Goal: Task Accomplishment & Management: Complete application form

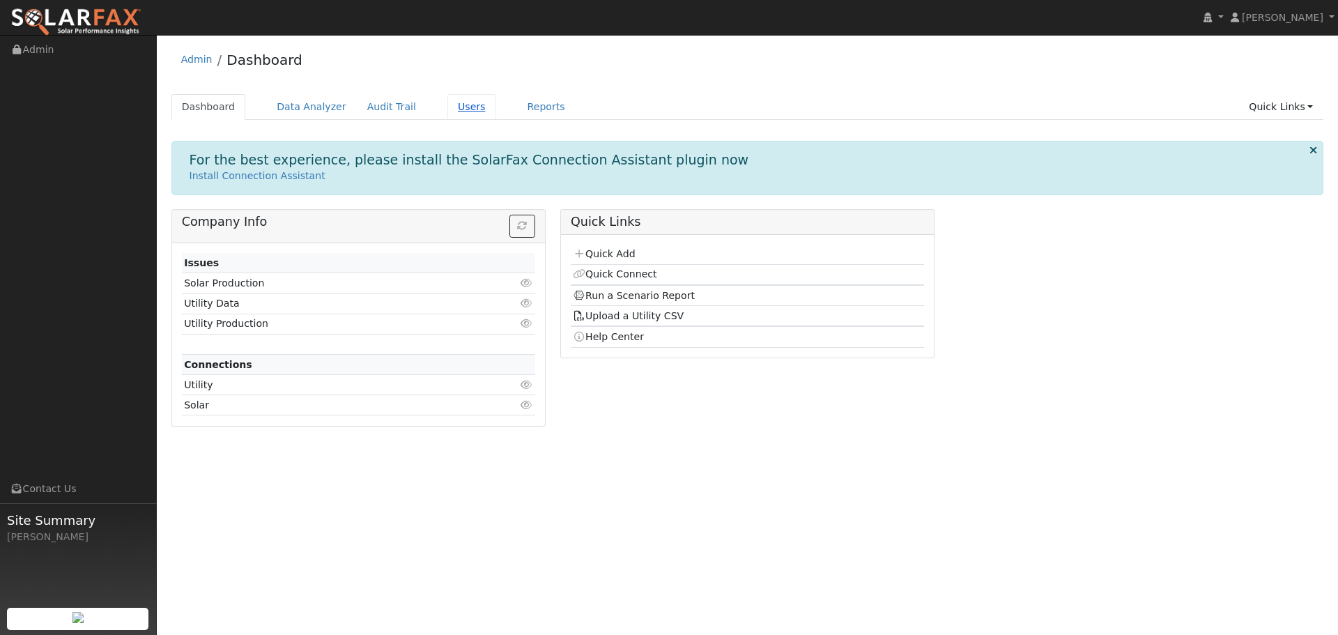
click at [449, 111] on link "Users" at bounding box center [472, 107] width 49 height 26
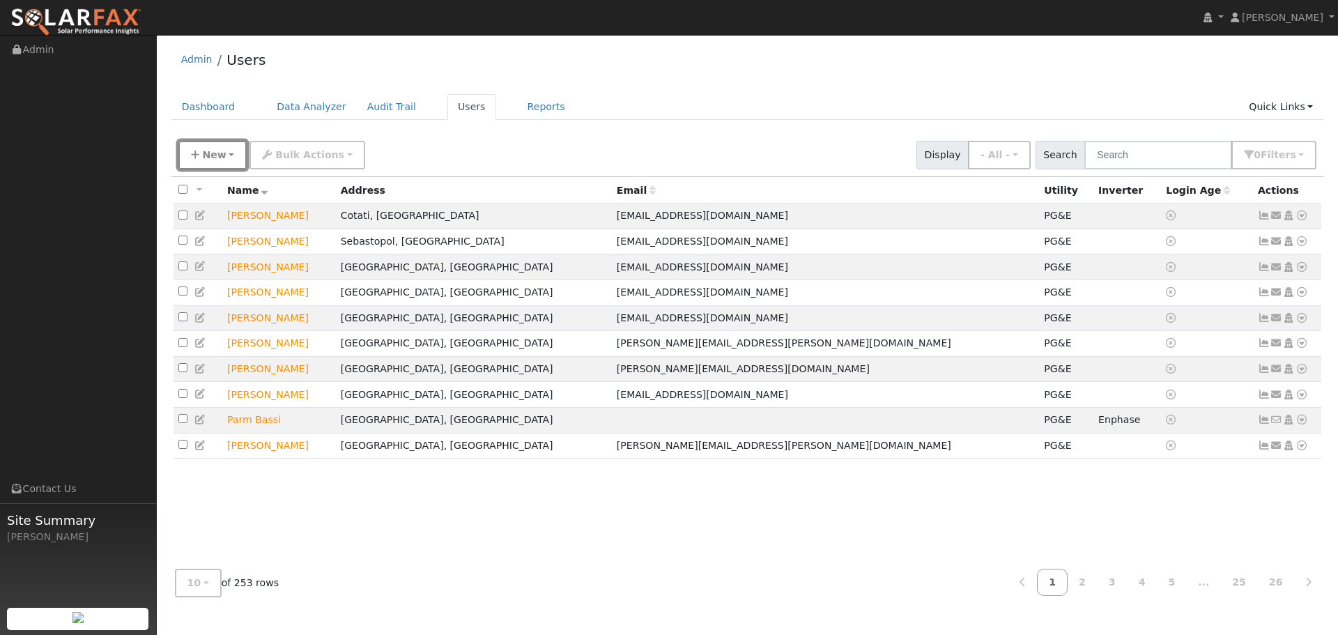
click at [204, 154] on span "New" at bounding box center [214, 154] width 24 height 11
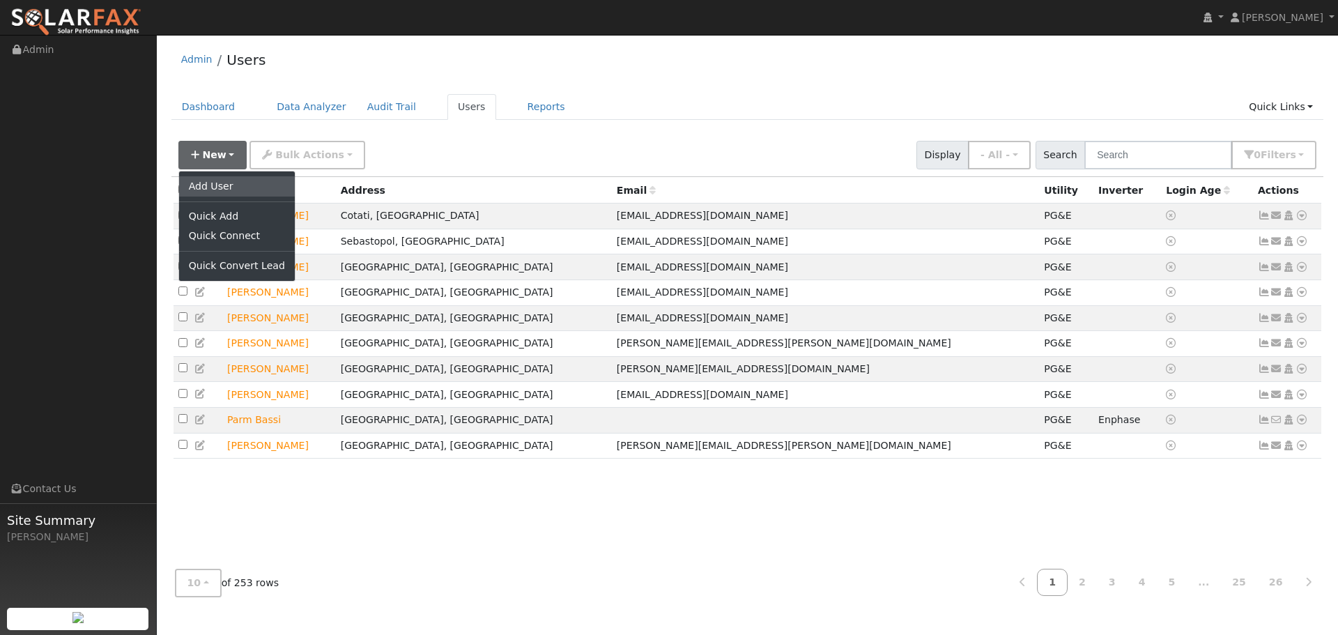
click at [211, 187] on link "Add User" at bounding box center [237, 186] width 116 height 20
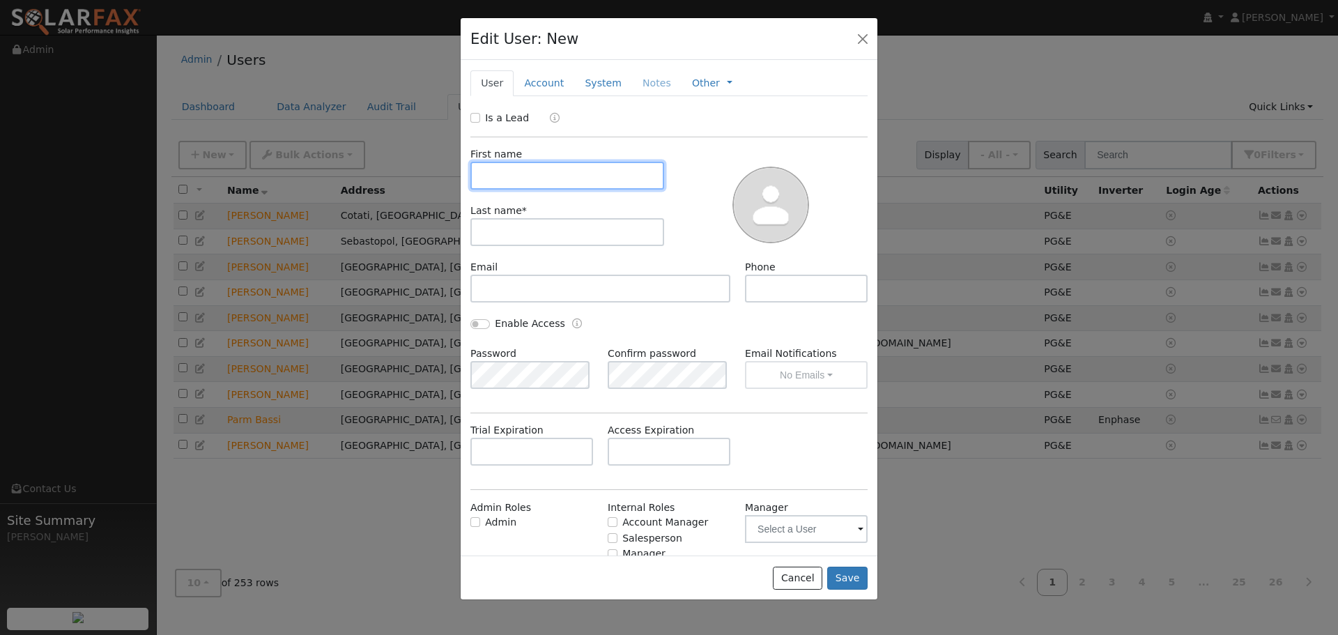
click at [520, 170] on input "text" at bounding box center [568, 176] width 194 height 28
type input "Michael"
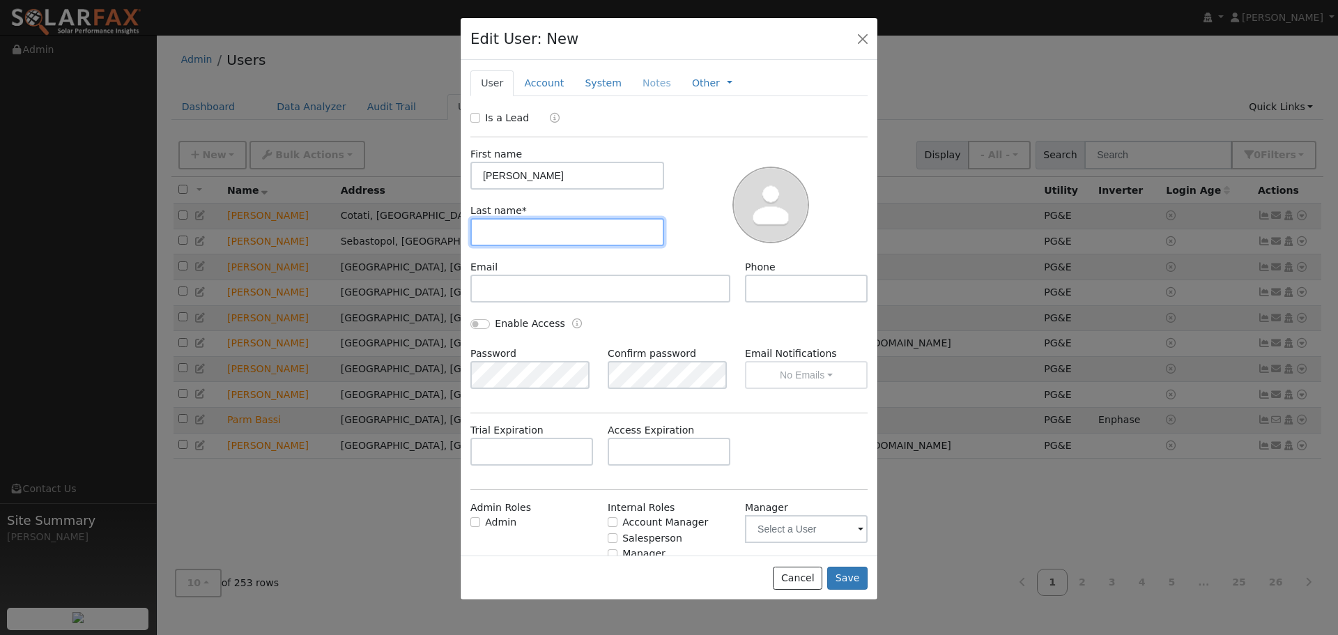
click at [556, 239] on input "text" at bounding box center [568, 232] width 194 height 28
type input "Siliski"
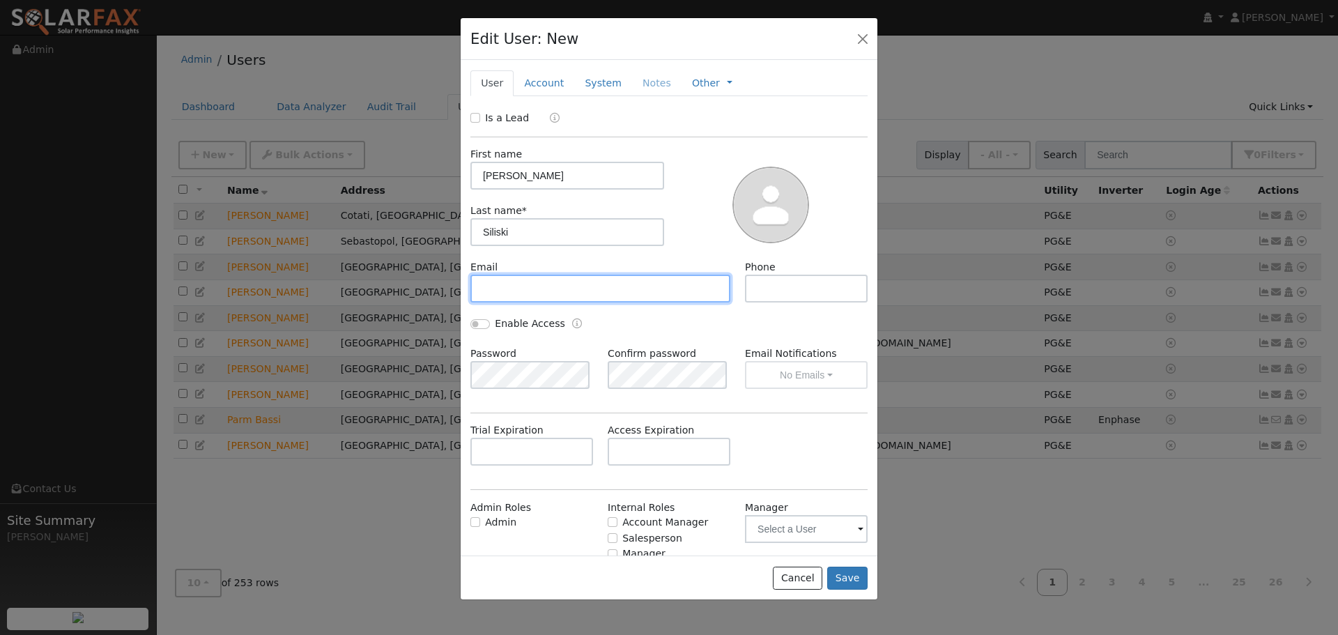
click at [537, 284] on input "text" at bounding box center [601, 289] width 260 height 28
drag, startPoint x: 555, startPoint y: 277, endPoint x: 554, endPoint y: 284, distance: 7.0
click at [554, 277] on input "text" at bounding box center [601, 289] width 260 height 28
paste input "msiliski@gmail.com"
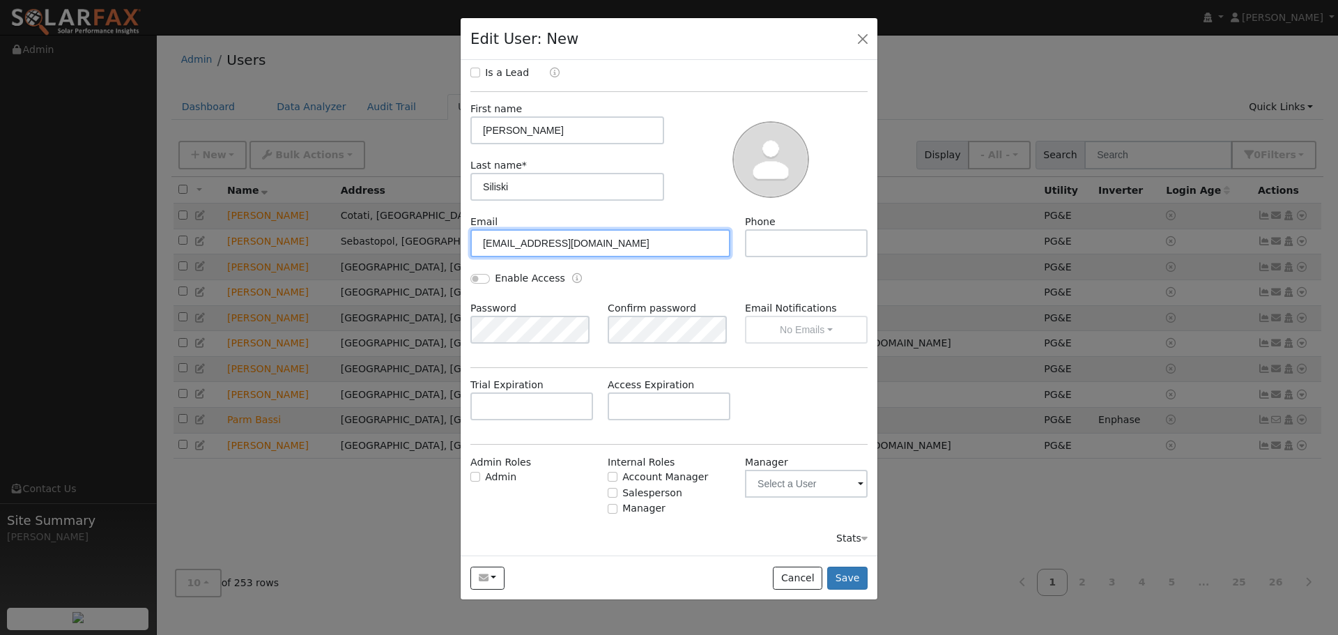
type input "msiliski@gmail.com"
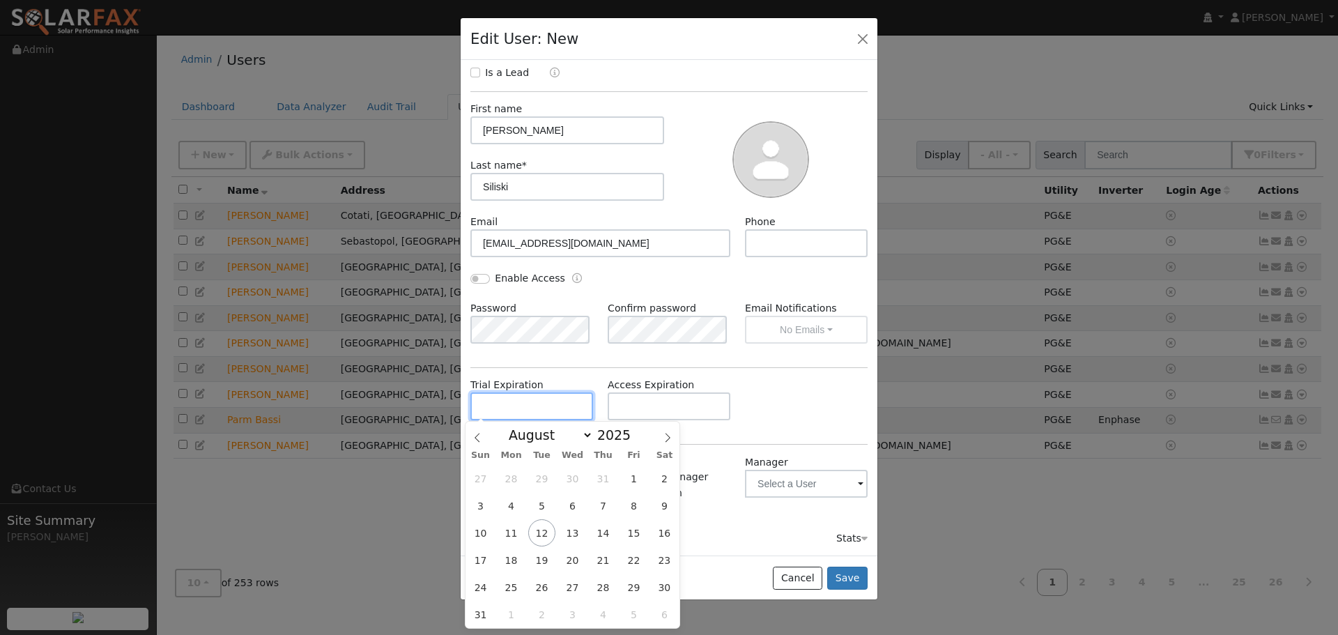
click at [565, 408] on input "text" at bounding box center [532, 406] width 123 height 28
click at [560, 438] on select "January February March April May June July August September October November De…" at bounding box center [547, 435] width 91 height 17
select select "9"
click at [513, 427] on select "January February March April May June July August September October November De…" at bounding box center [547, 435] width 91 height 17
click at [641, 534] on span "17" at bounding box center [633, 532] width 27 height 27
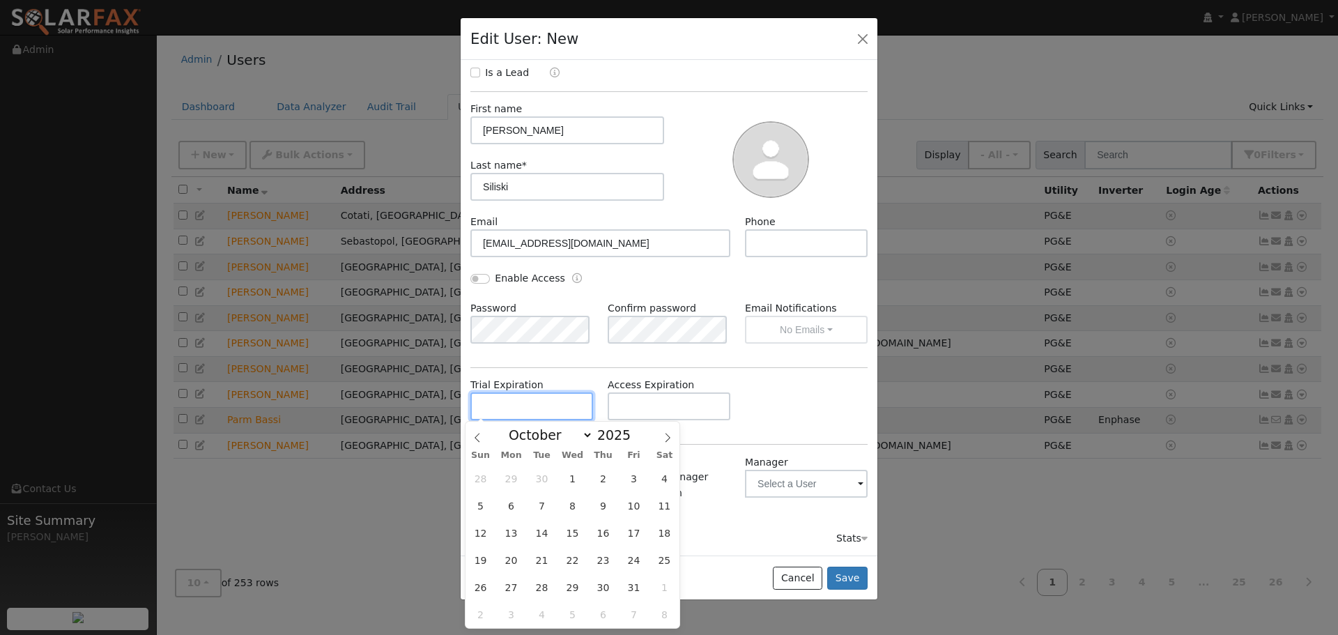
type input "10/17/2025"
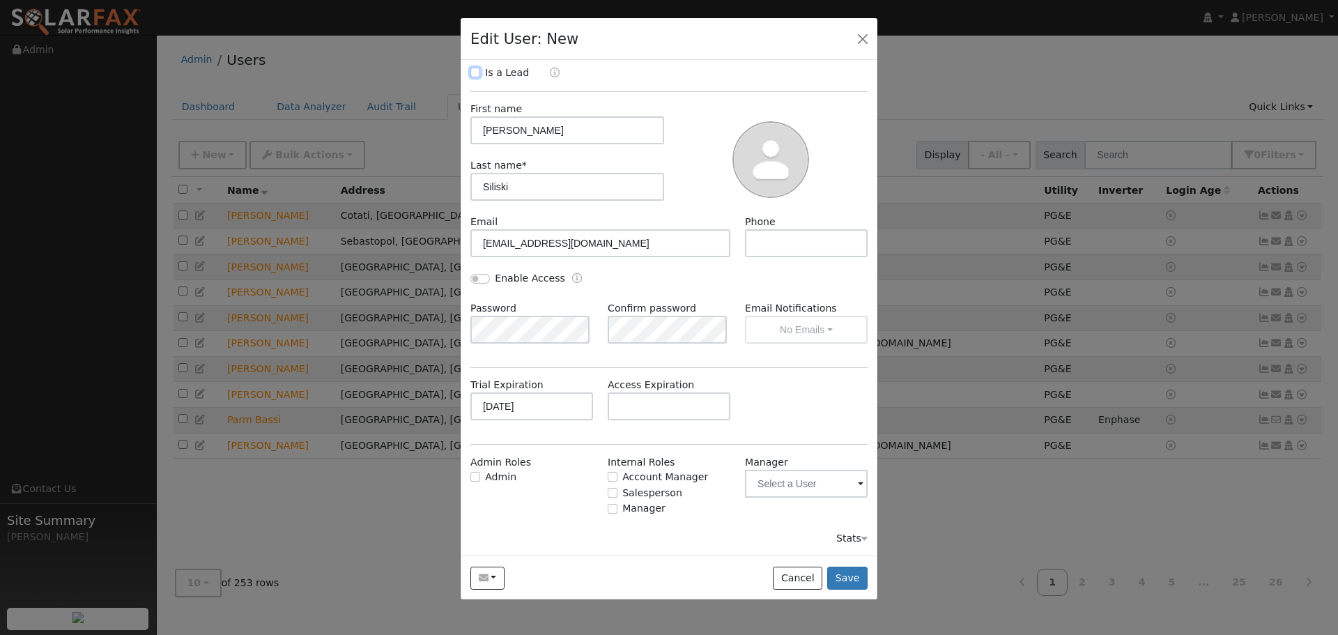
click at [474, 68] on input "Is a Lead" at bounding box center [476, 73] width 10 height 10
checkbox input "true"
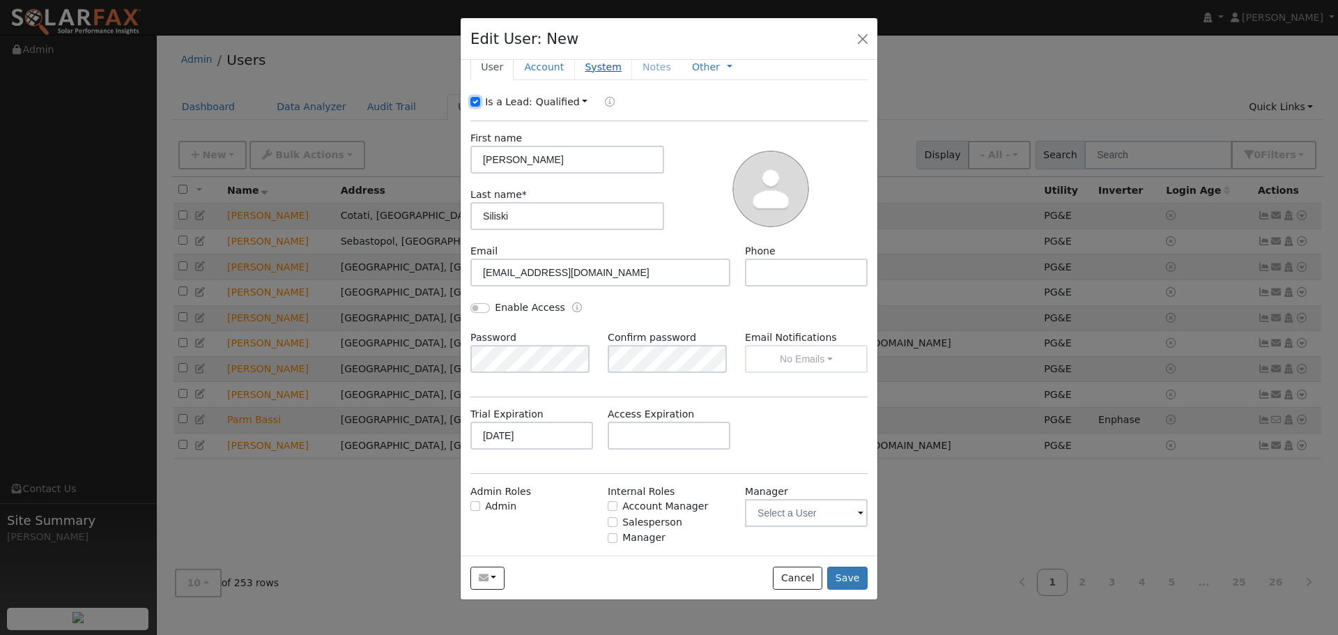
scroll to position [0, 0]
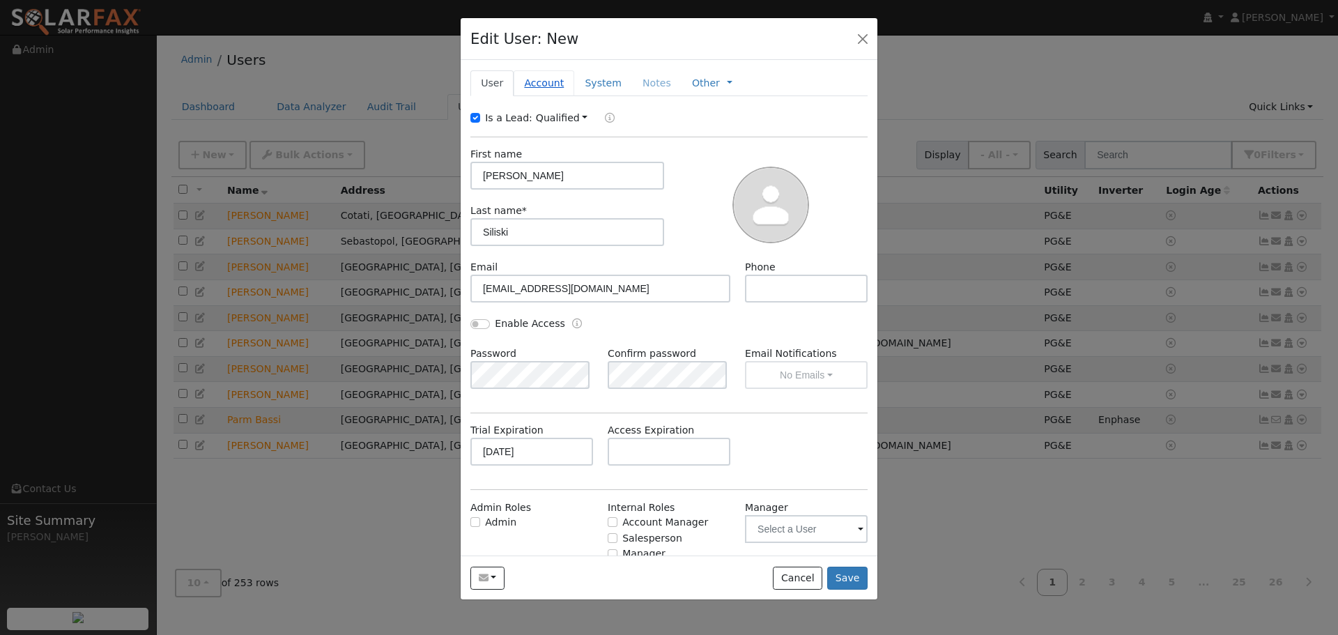
click at [553, 93] on link "Account" at bounding box center [544, 83] width 61 height 26
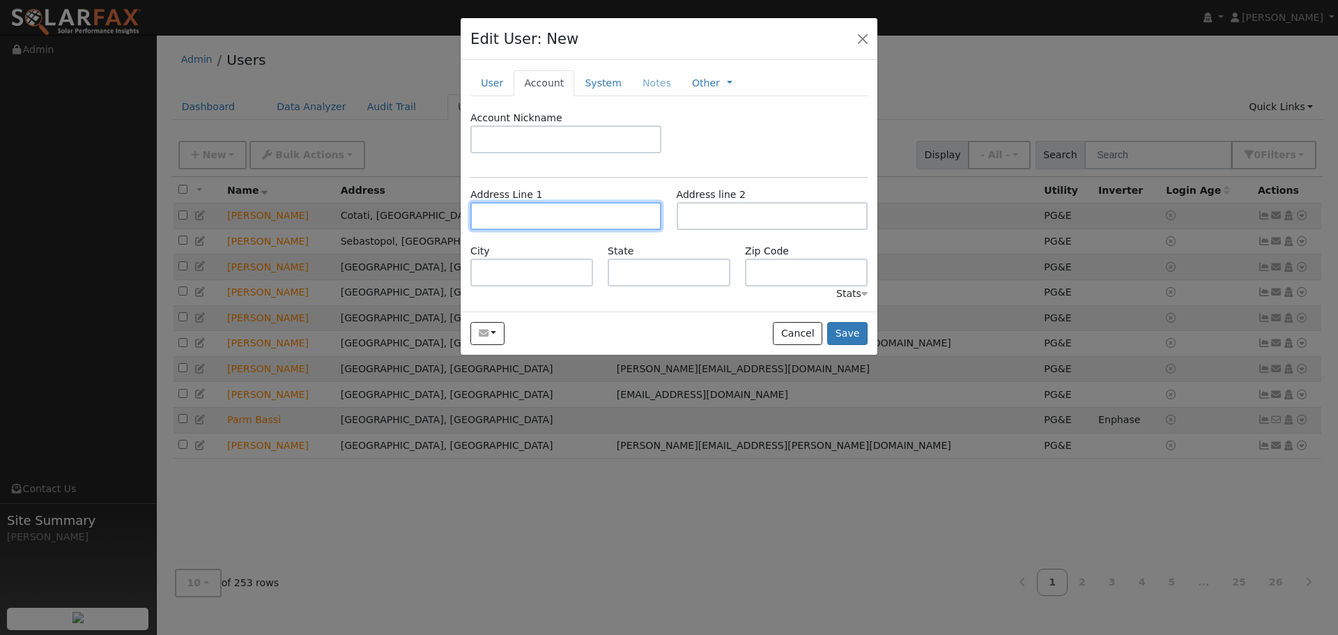
click at [568, 218] on input "text" at bounding box center [566, 216] width 191 height 28
click at [535, 217] on input "text" at bounding box center [566, 216] width 191 height 28
paste input "5636 thomas rd"
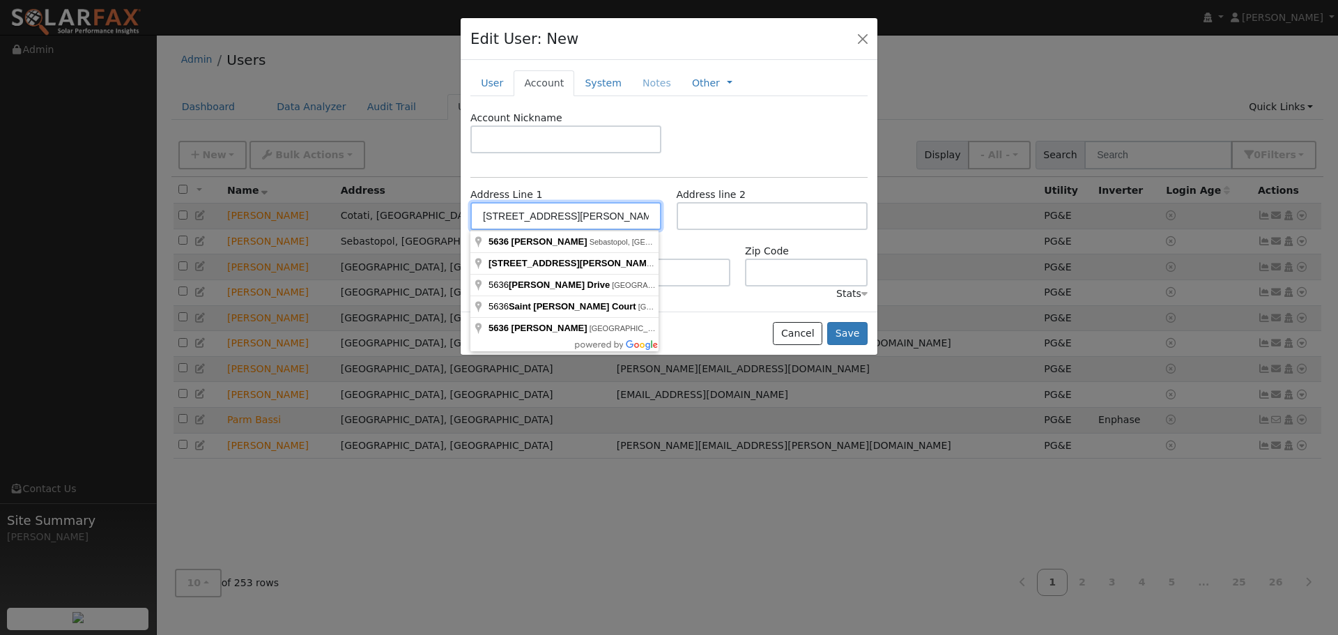
type input "5636 Thomas Road"
type input "Sebastopol"
type input "CA"
type input "95472"
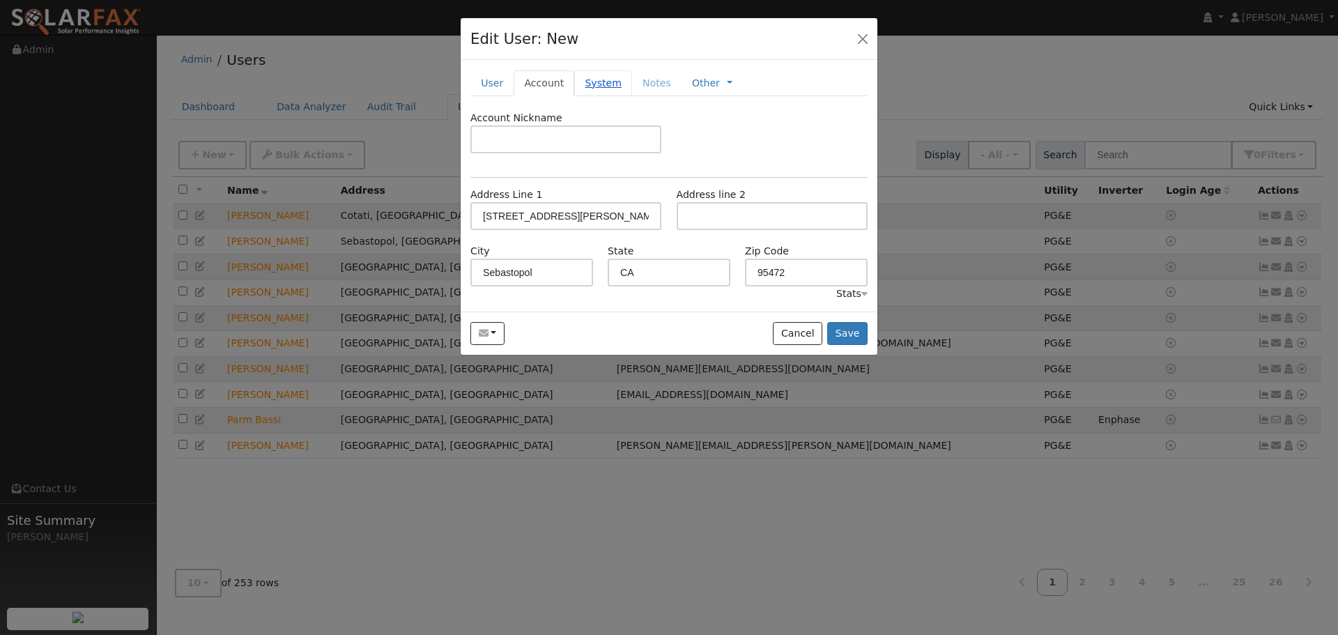
click at [600, 84] on link "System" at bounding box center [603, 83] width 58 height 26
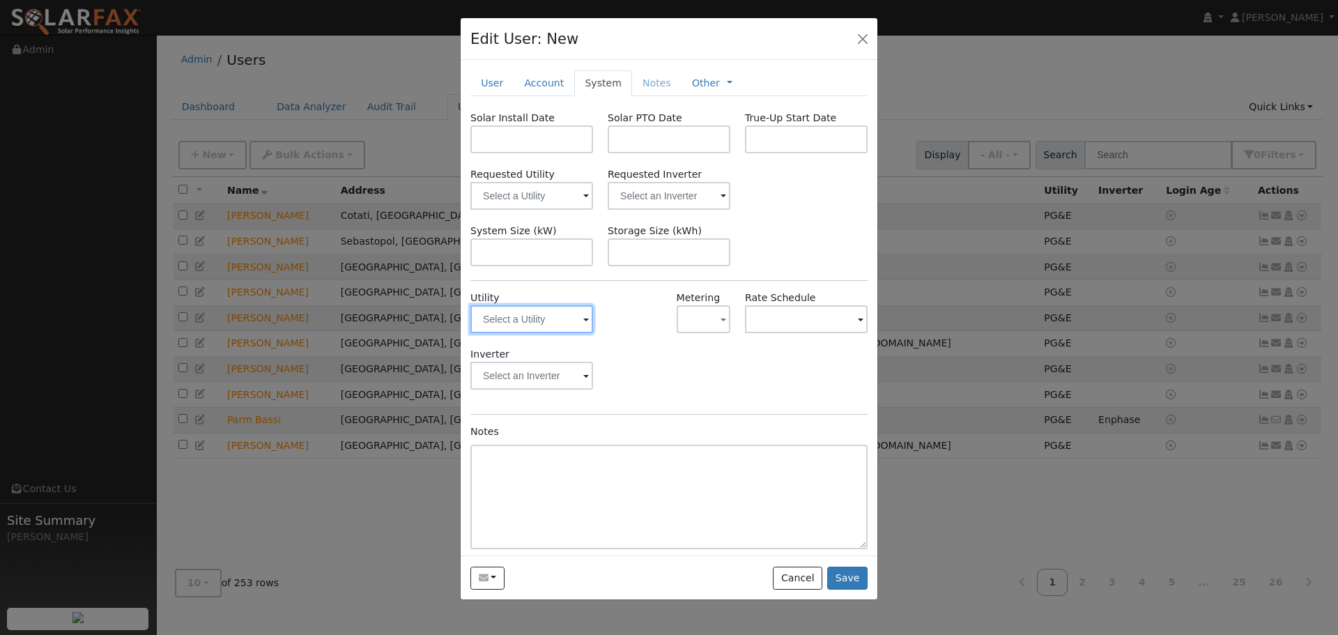
click at [550, 319] on input "text" at bounding box center [532, 319] width 123 height 28
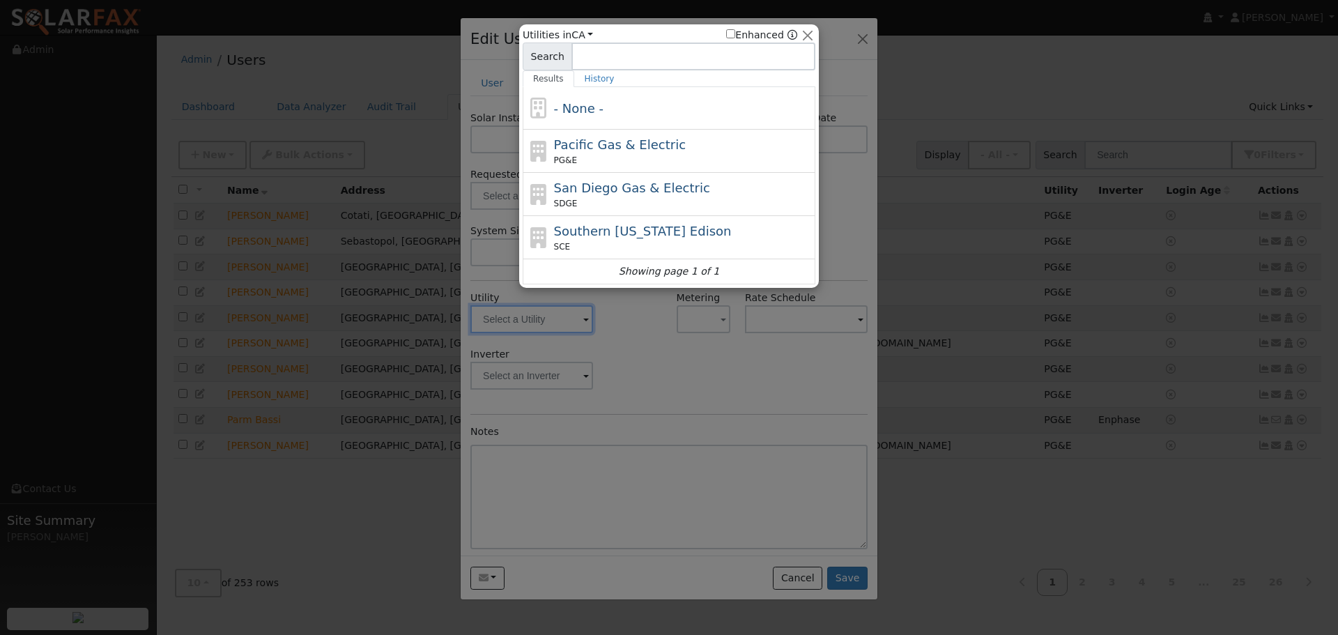
click at [606, 145] on span "Pacific Gas & Electric" at bounding box center [620, 144] width 132 height 15
type input "PG&E"
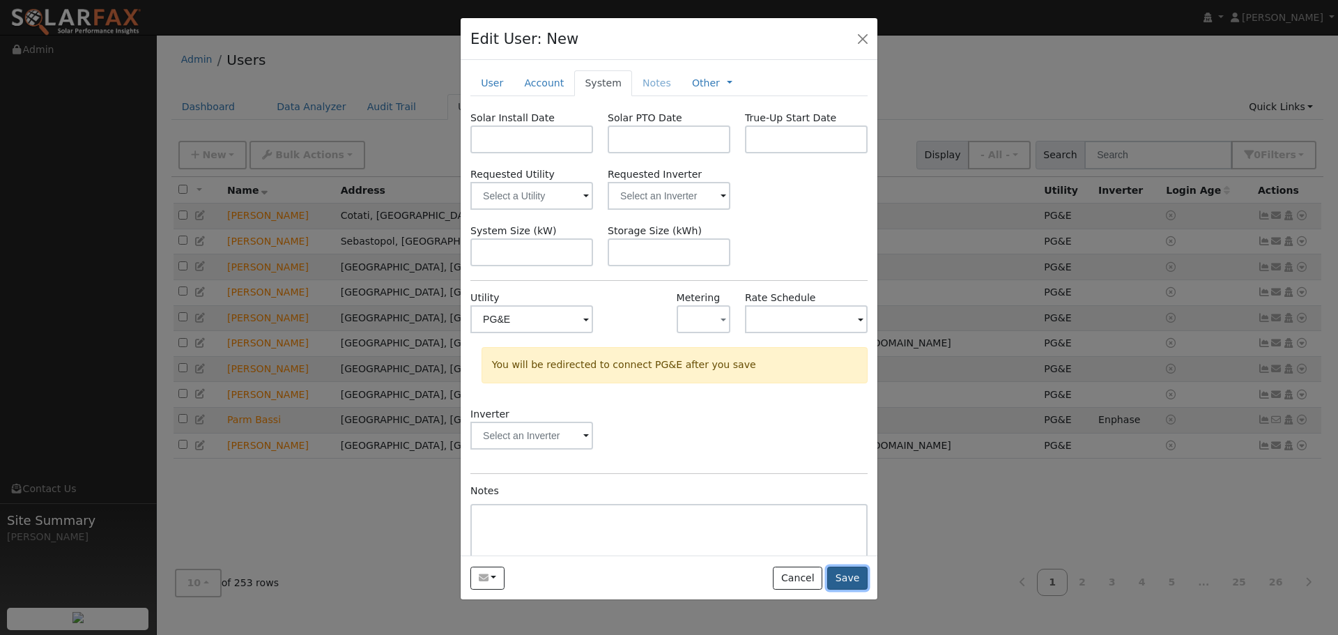
click at [844, 575] on button "Save" at bounding box center [847, 579] width 40 height 24
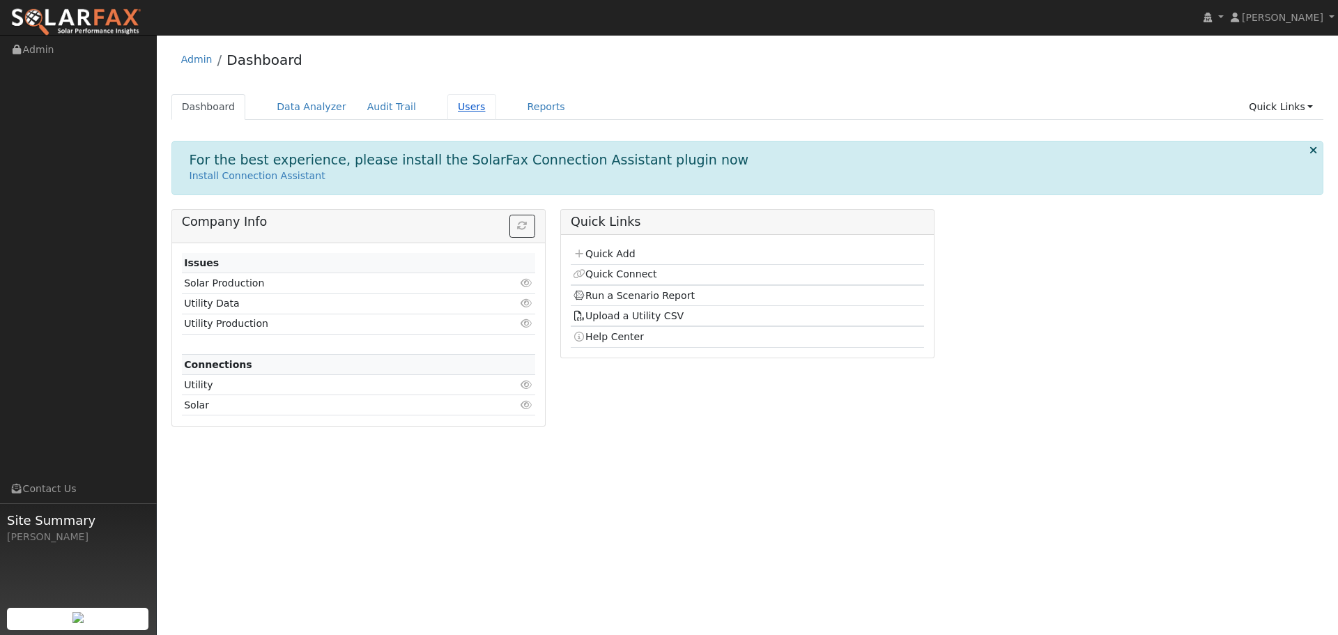
click at [448, 107] on link "Users" at bounding box center [472, 107] width 49 height 26
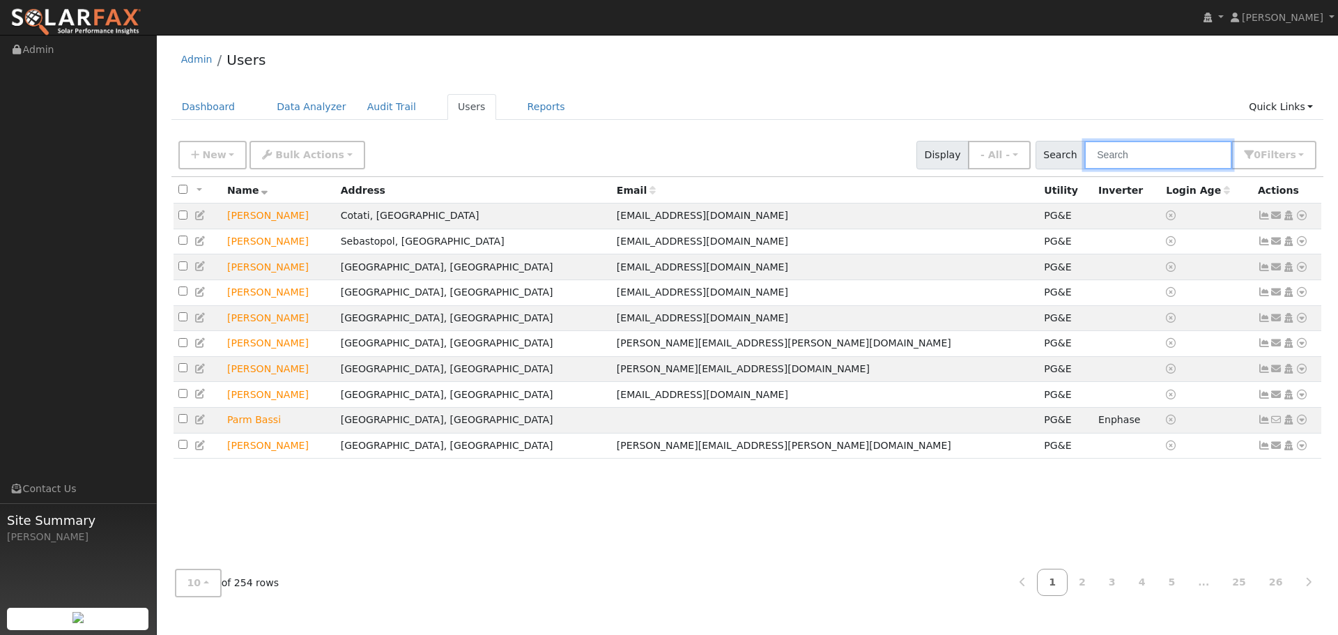
click at [1165, 157] on input "text" at bounding box center [1159, 155] width 148 height 29
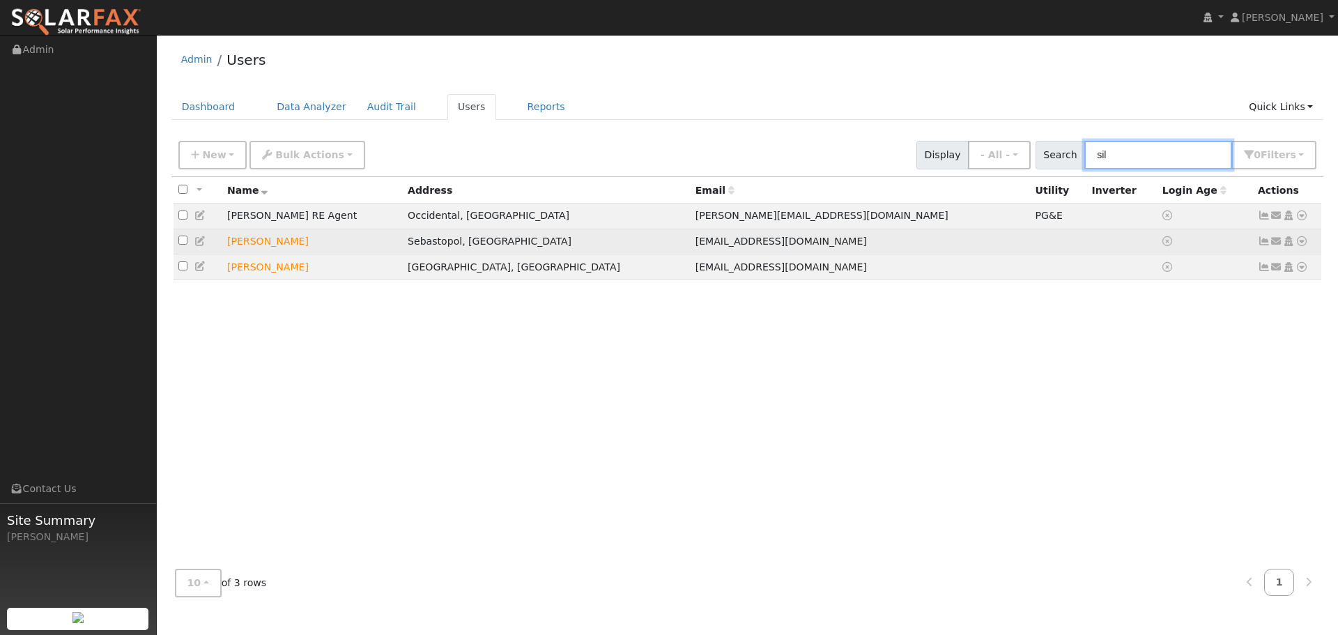
type input "sil"
drag, startPoint x: 326, startPoint y: 247, endPoint x: 512, endPoint y: 234, distance: 186.6
click at [326, 247] on td "Michael Siliski" at bounding box center [312, 242] width 181 height 26
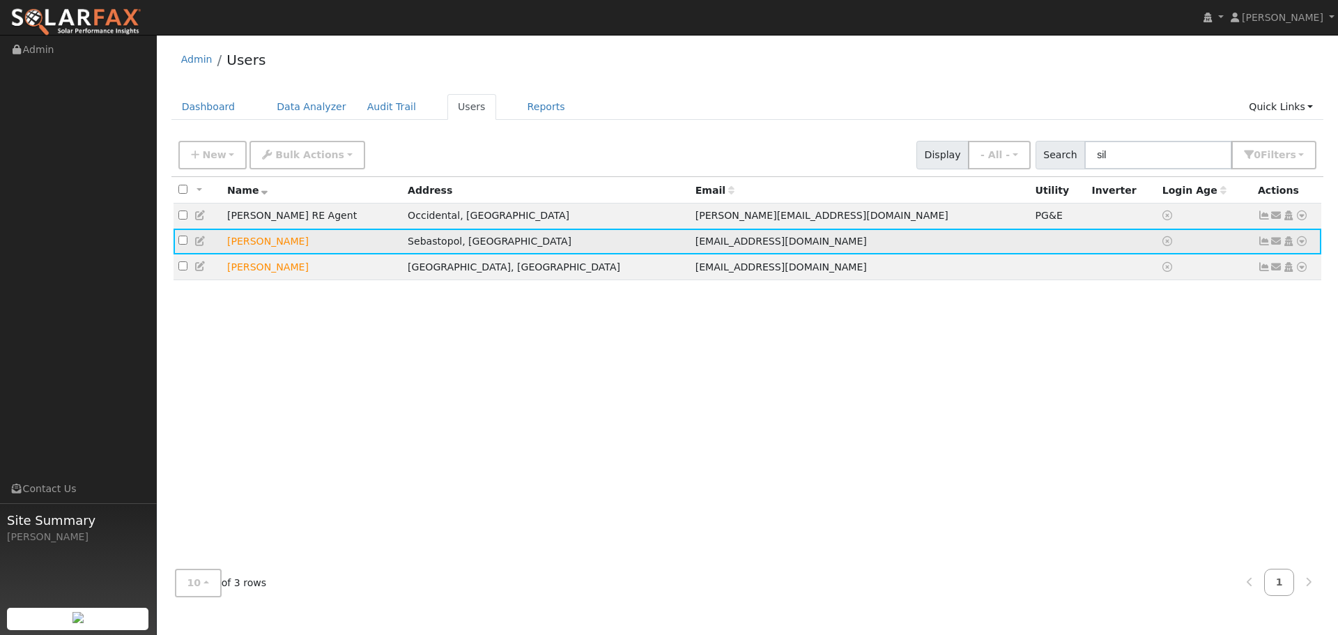
click at [1309, 241] on td "Send Email... Copy a Link Reset Password Open Access Data Analyzer Reports Scen…" at bounding box center [1287, 242] width 69 height 26
click at [1304, 243] on icon at bounding box center [1302, 241] width 13 height 10
drag, startPoint x: 1237, startPoint y: 247, endPoint x: 1198, endPoint y: 252, distance: 40.0
click at [1232, 248] on td at bounding box center [1206, 242] width 96 height 26
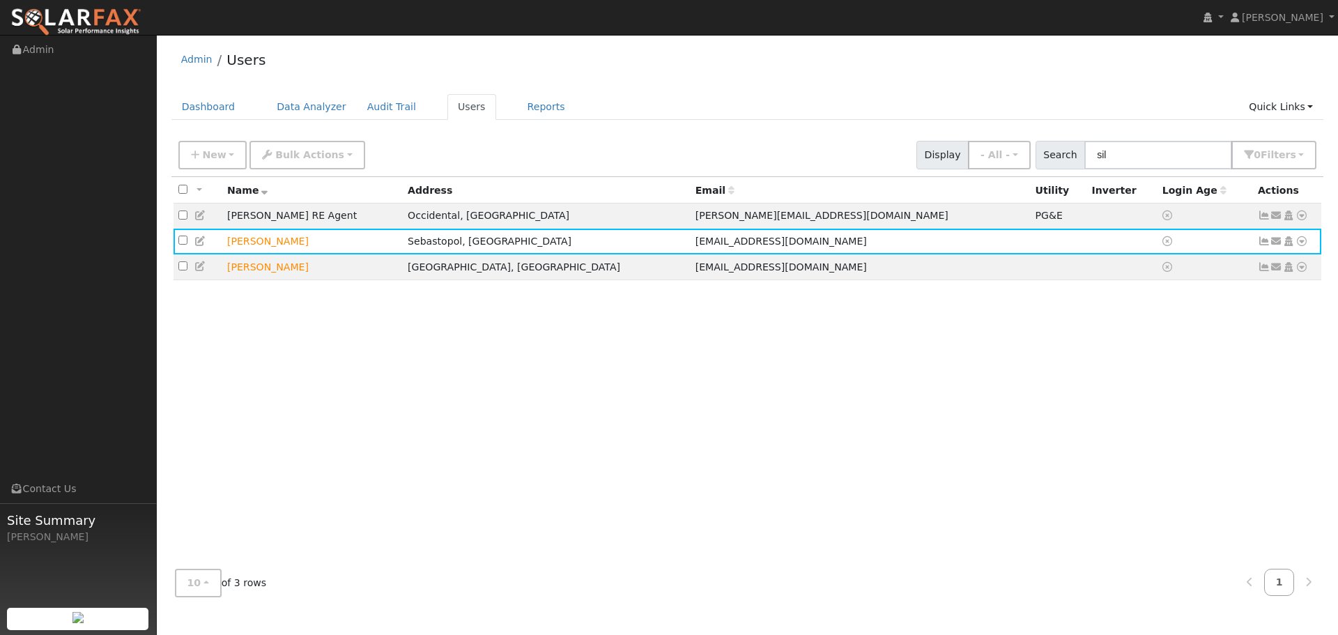
click at [201, 242] on icon at bounding box center [200, 241] width 13 height 10
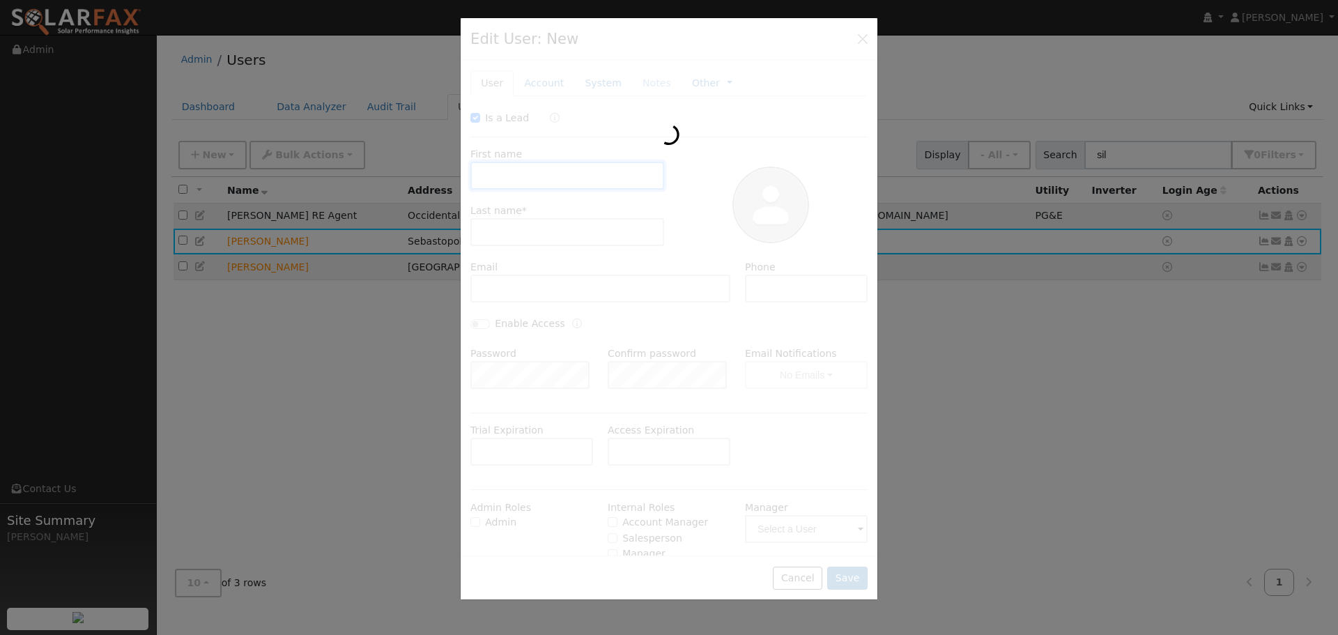
type input "10/17/2025"
checkbox input "true"
type input "Michael"
type input "Siliski"
type input "msiliski@gmail.com"
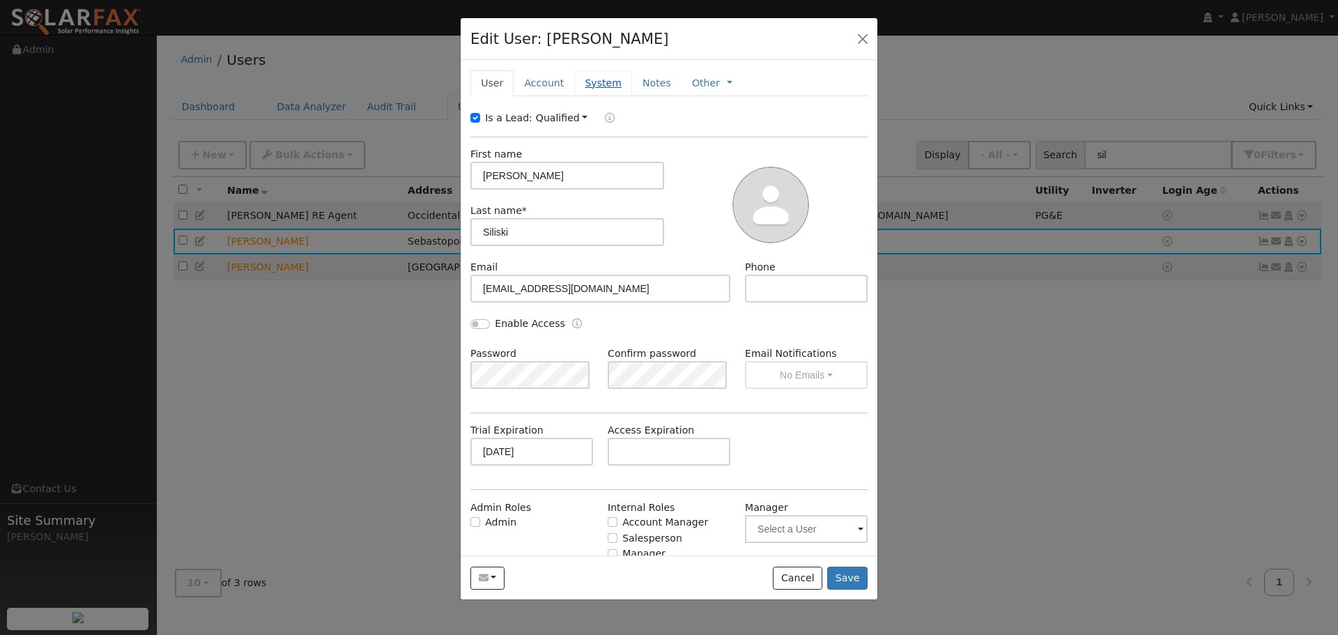
click at [588, 82] on link "System" at bounding box center [603, 83] width 58 height 26
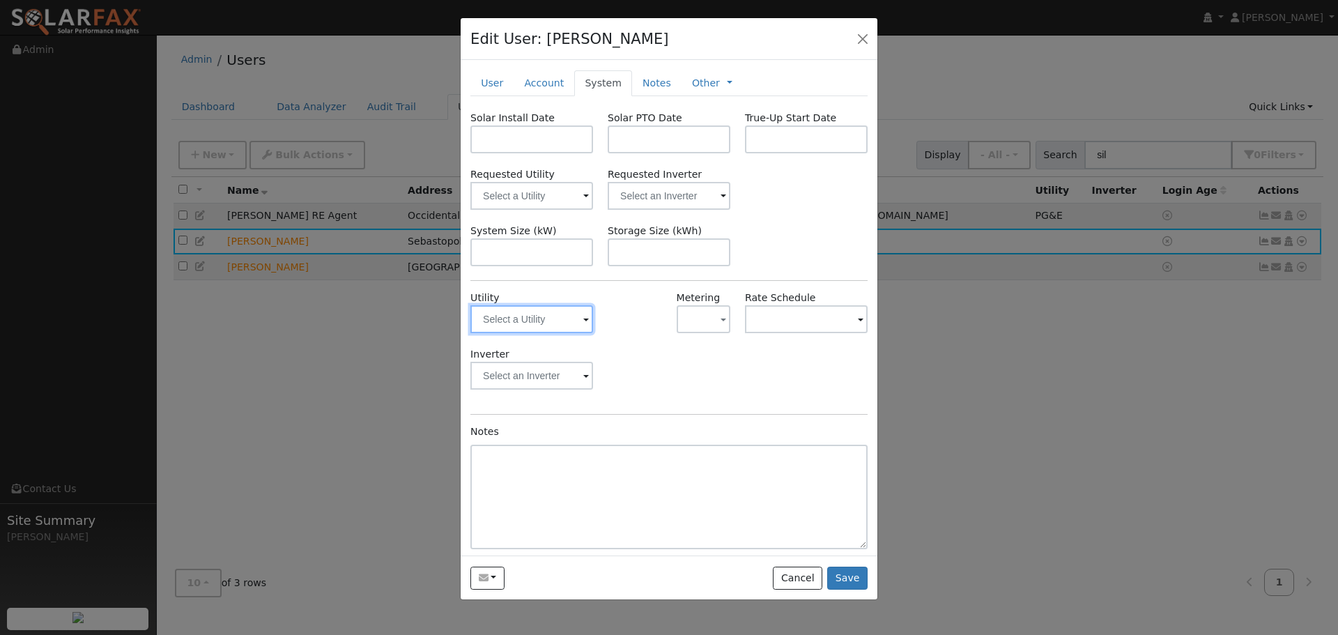
click at [577, 328] on input "text" at bounding box center [532, 319] width 123 height 28
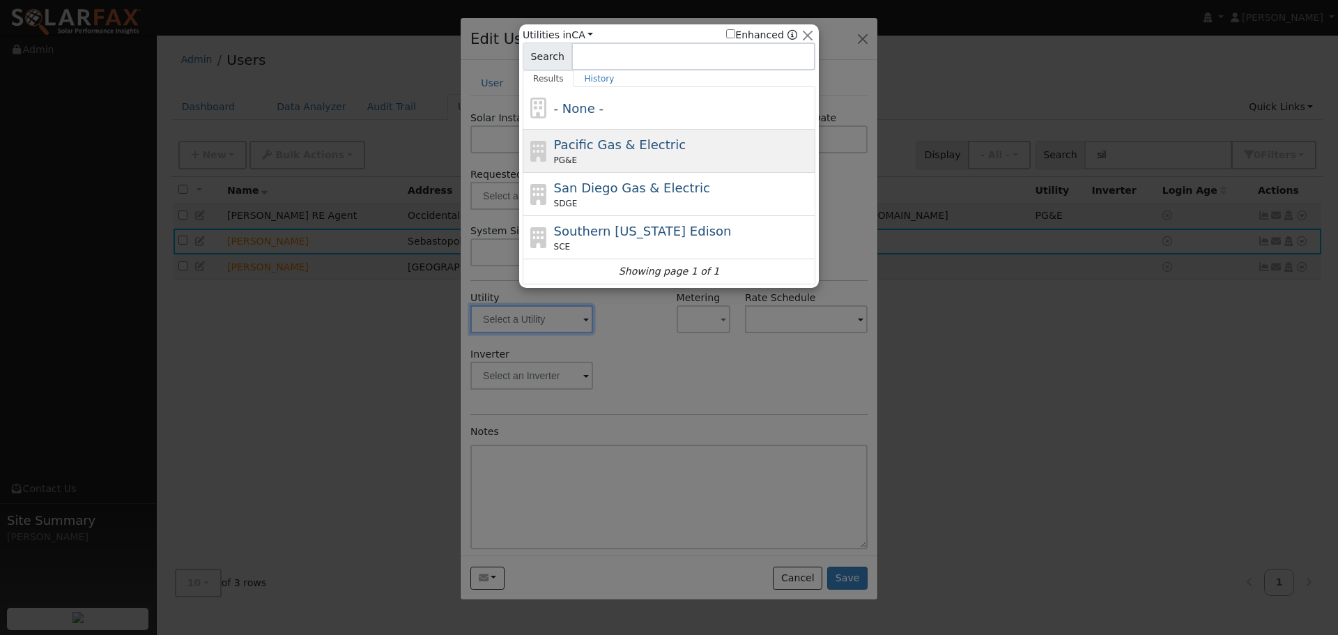
click at [611, 146] on span "Pacific Gas & Electric" at bounding box center [620, 144] width 132 height 15
type input "PG&E"
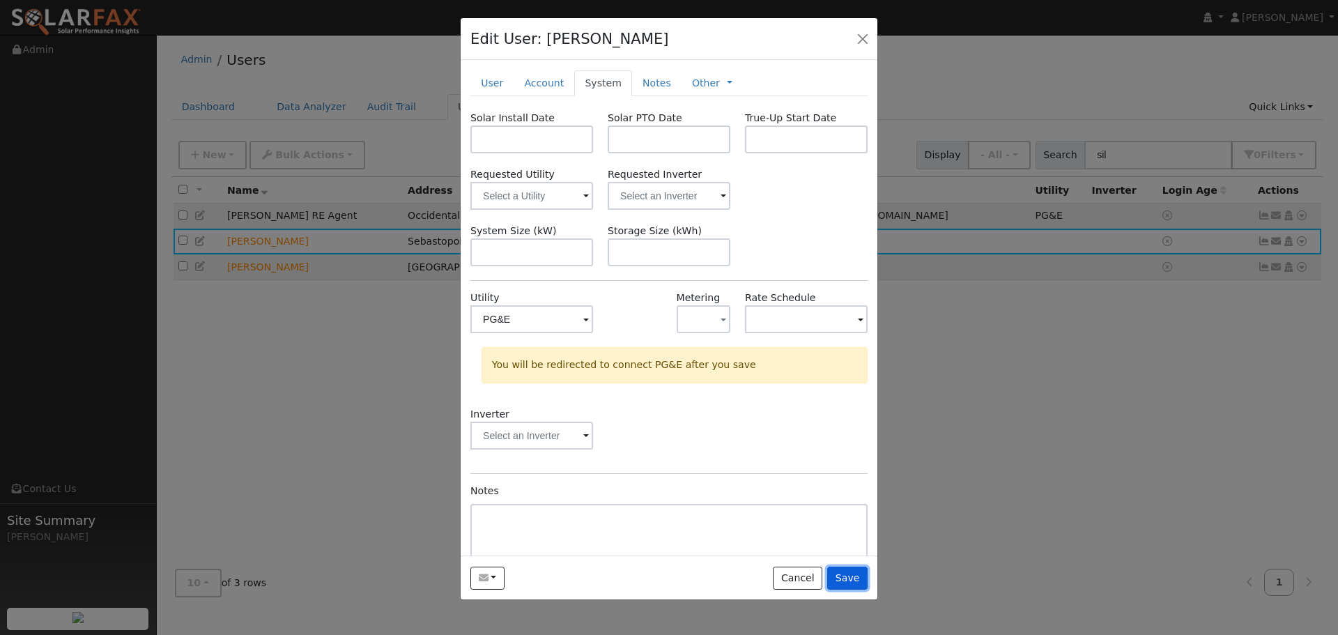
click at [842, 574] on button "Save" at bounding box center [847, 579] width 40 height 24
